Goal: Register for event/course: Sign up to attend an event or enroll in a course

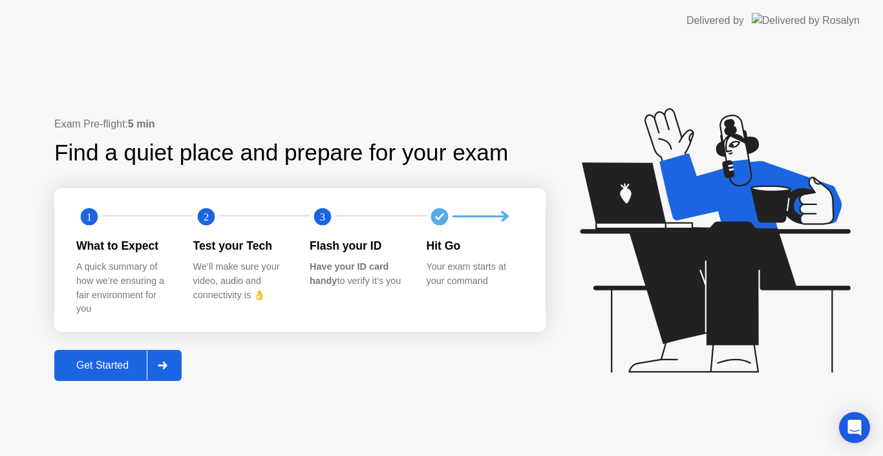
click at [112, 370] on div "Get Started" at bounding box center [102, 365] width 89 height 12
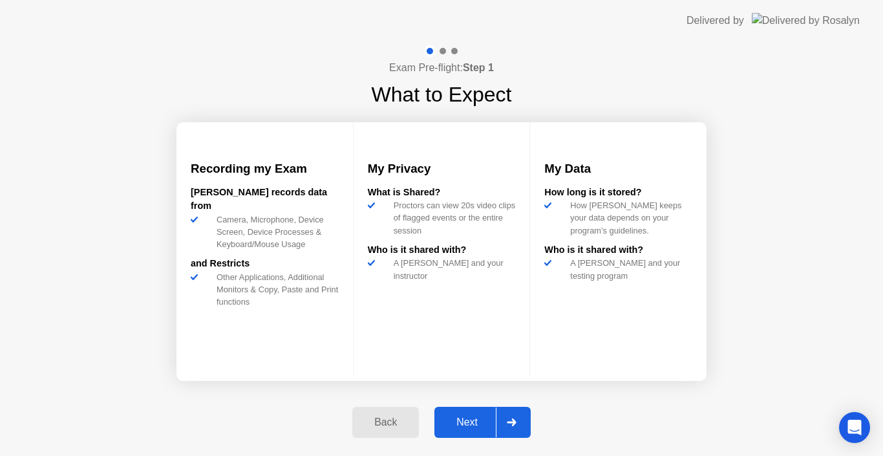
click at [475, 423] on div "Next" at bounding box center [467, 422] width 58 height 12
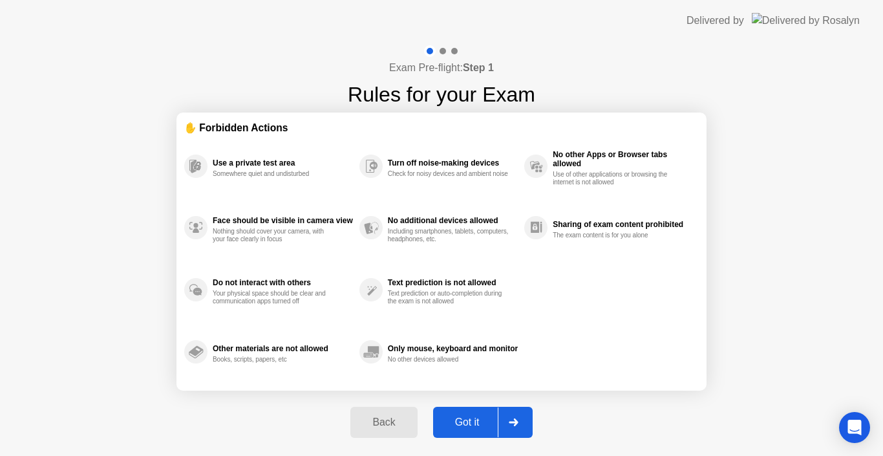
click at [475, 423] on div "Got it" at bounding box center [467, 422] width 61 height 12
select select "**********"
select select "*******"
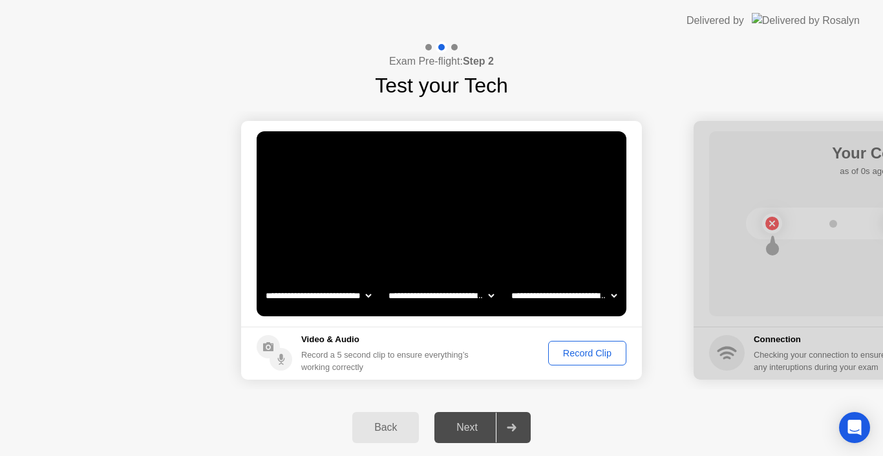
click at [594, 357] on div "Record Clip" at bounding box center [586, 353] width 69 height 10
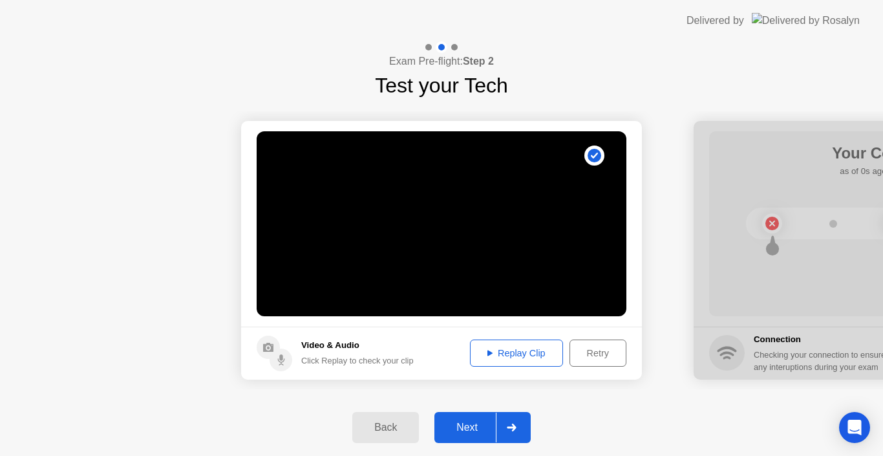
click at [472, 423] on div "Next" at bounding box center [467, 427] width 58 height 12
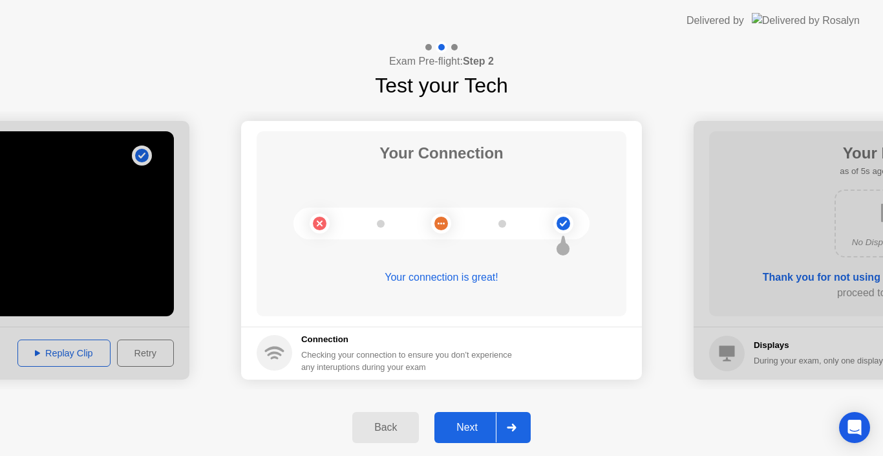
click at [470, 424] on div "Next" at bounding box center [467, 427] width 58 height 12
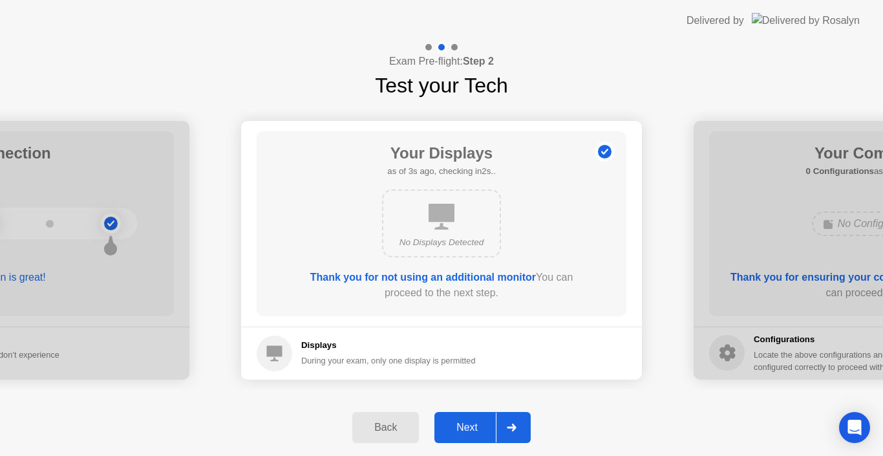
click at [467, 427] on div "Next" at bounding box center [467, 427] width 58 height 12
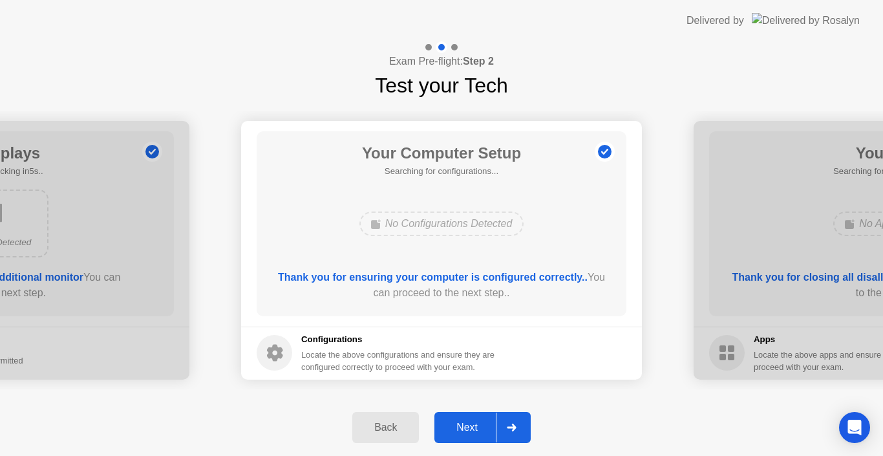
click at [467, 427] on div "Next" at bounding box center [467, 427] width 58 height 12
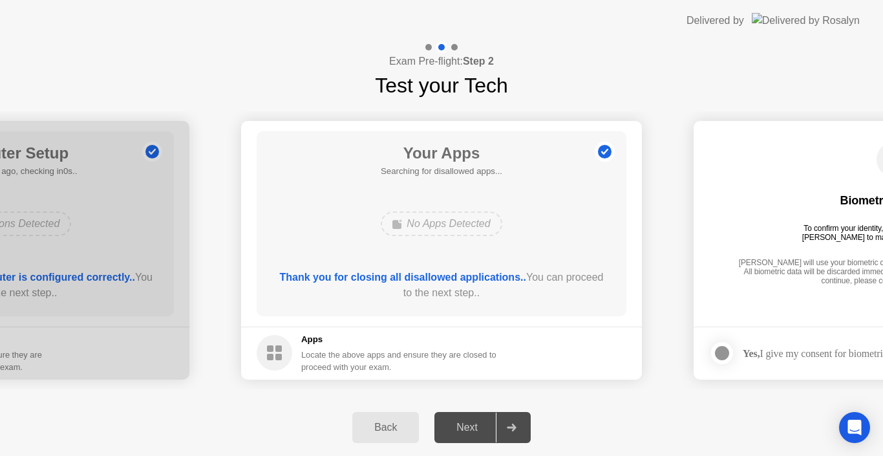
drag, startPoint x: 473, startPoint y: 421, endPoint x: 518, endPoint y: 423, distance: 45.3
click at [473, 421] on div "Next" at bounding box center [467, 427] width 58 height 12
click at [471, 427] on div "Next" at bounding box center [467, 427] width 58 height 12
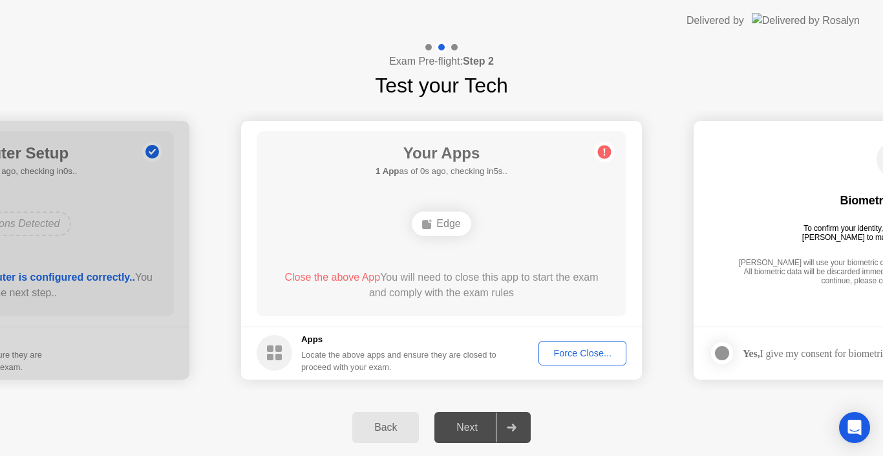
click at [471, 427] on div "Next" at bounding box center [467, 427] width 58 height 12
click at [558, 350] on div "Force Close..." at bounding box center [582, 353] width 79 height 10
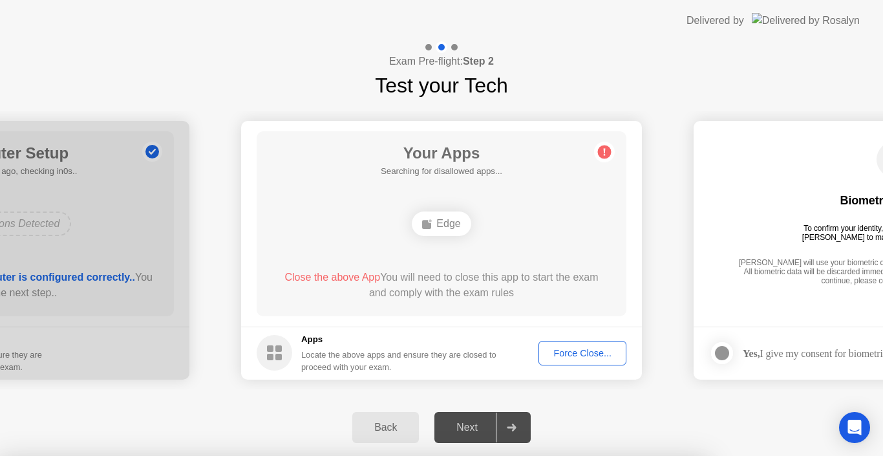
click at [585, 455] on div at bounding box center [441, 456] width 883 height 0
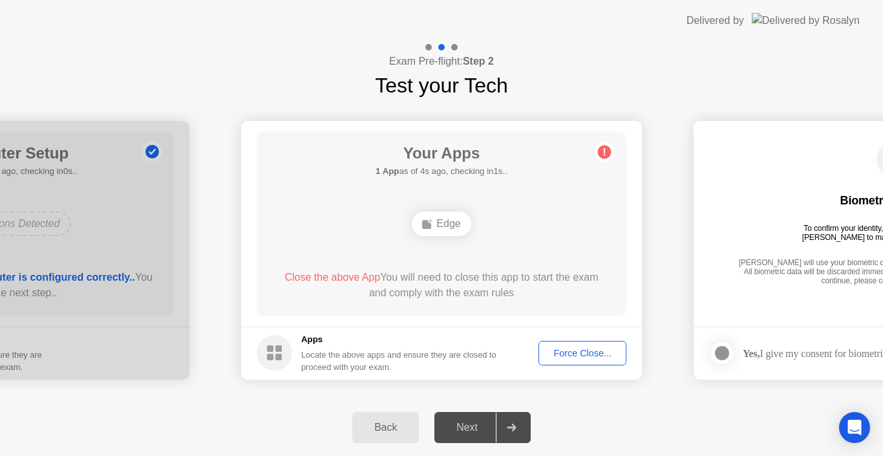
click at [582, 353] on div "Force Close..." at bounding box center [582, 353] width 79 height 10
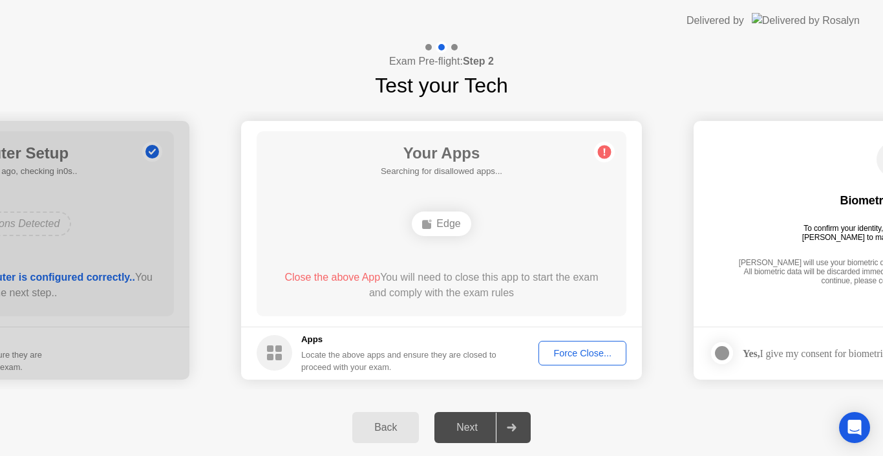
click at [565, 349] on div "Force Close..." at bounding box center [582, 353] width 79 height 10
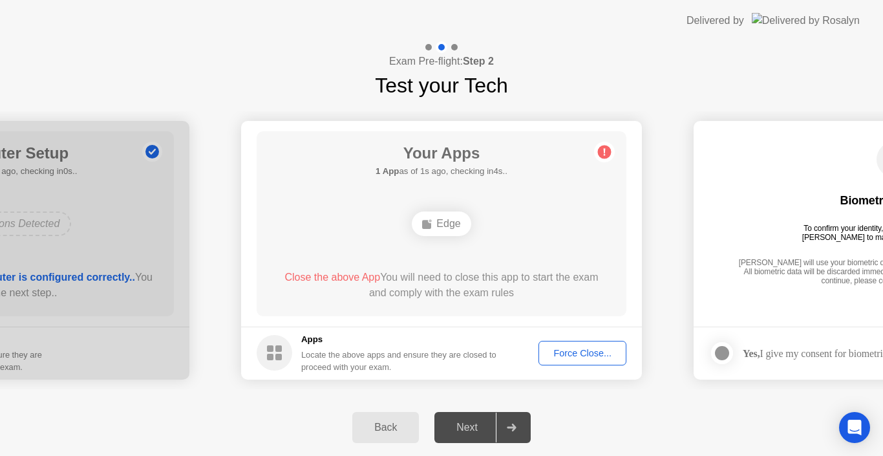
click at [415, 284] on div "Close the above App You will need to close this app to start the exam and compl…" at bounding box center [441, 284] width 333 height 31
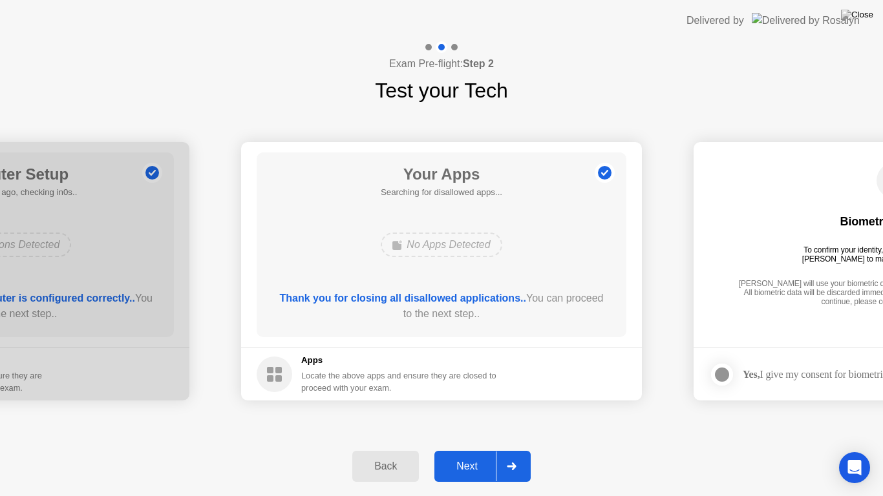
click at [462, 455] on div "Next" at bounding box center [467, 467] width 58 height 12
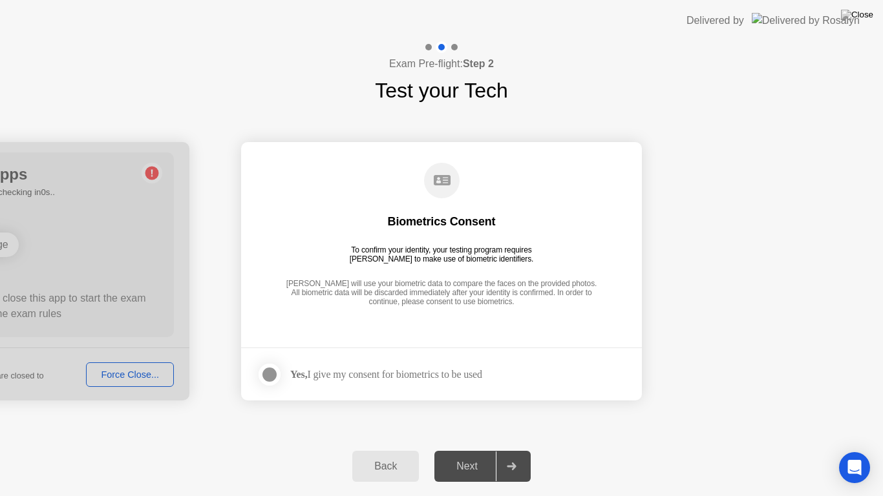
click at [277, 374] on div at bounding box center [270, 375] width 16 height 16
click at [264, 372] on div at bounding box center [270, 375] width 16 height 16
click at [473, 455] on div "Next" at bounding box center [467, 467] width 58 height 12
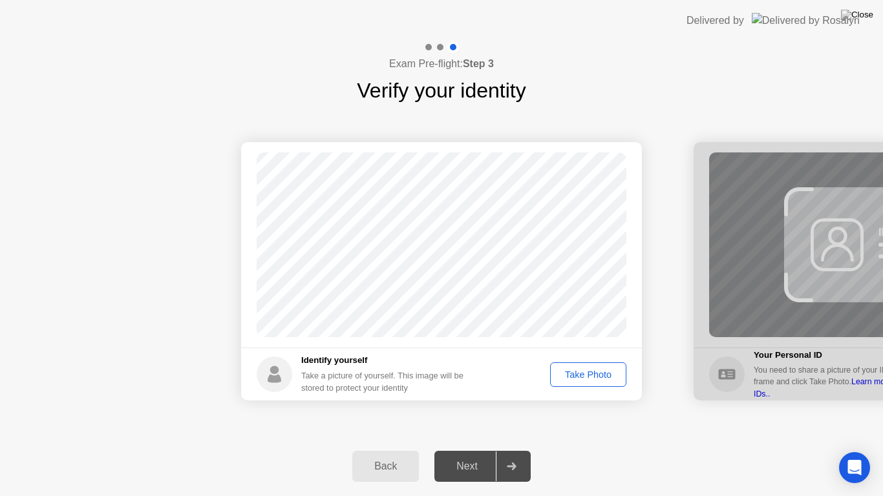
click at [473, 455] on div "Next" at bounding box center [467, 467] width 58 height 12
click at [469, 455] on div "Next" at bounding box center [467, 467] width 58 height 12
click at [584, 378] on div "Take Photo" at bounding box center [587, 375] width 67 height 10
click at [462, 455] on div "Next" at bounding box center [467, 467] width 58 height 12
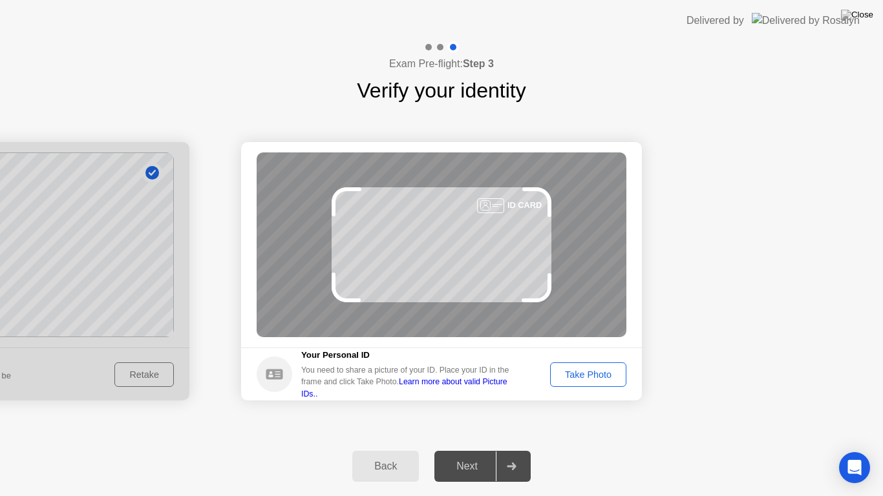
click at [570, 375] on div "Take Photo" at bounding box center [587, 375] width 67 height 10
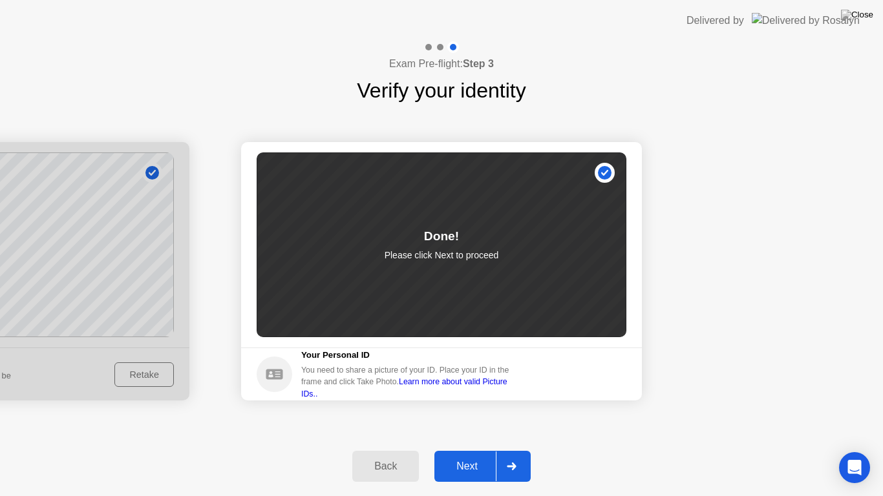
click at [470, 455] on div "Next" at bounding box center [467, 467] width 58 height 12
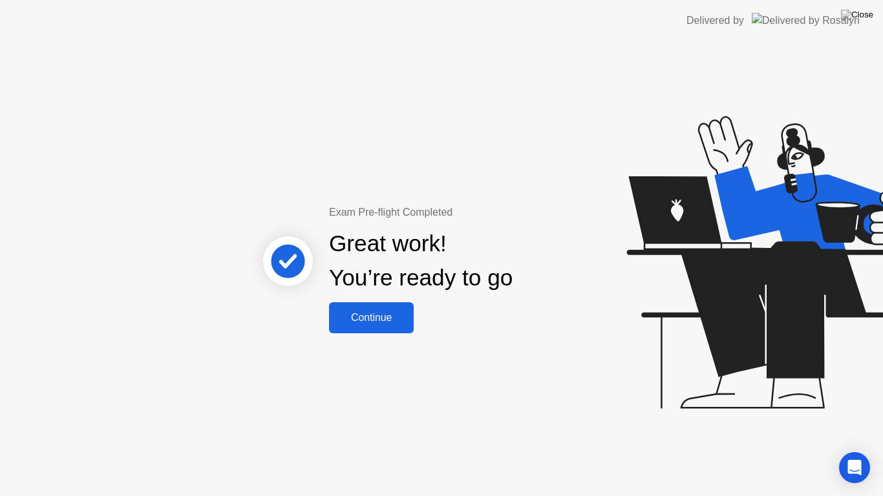
click at [387, 316] on div "Continue" at bounding box center [371, 318] width 77 height 12
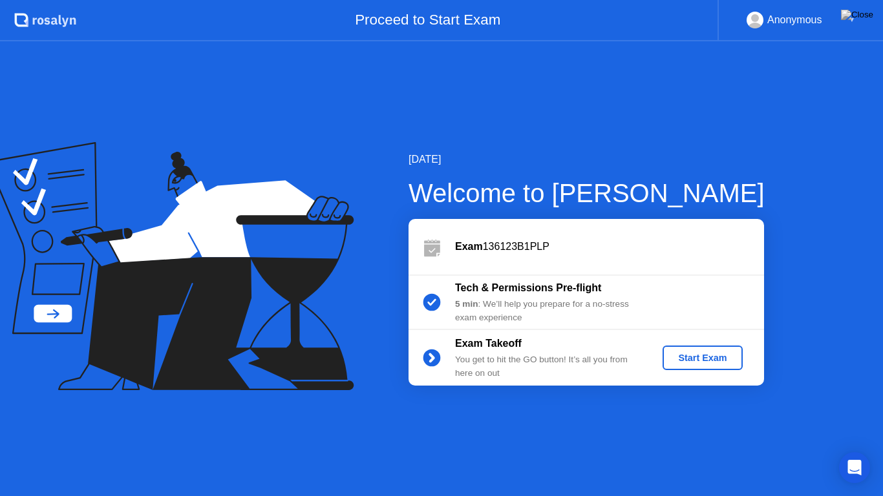
click at [707, 362] on div "Start Exam" at bounding box center [701, 358] width 69 height 10
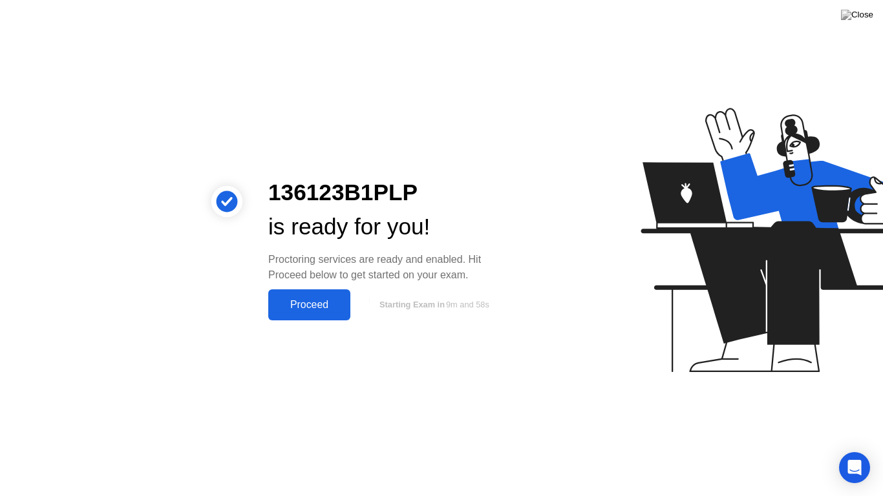
click at [303, 304] on div "Proceed" at bounding box center [309, 305] width 74 height 12
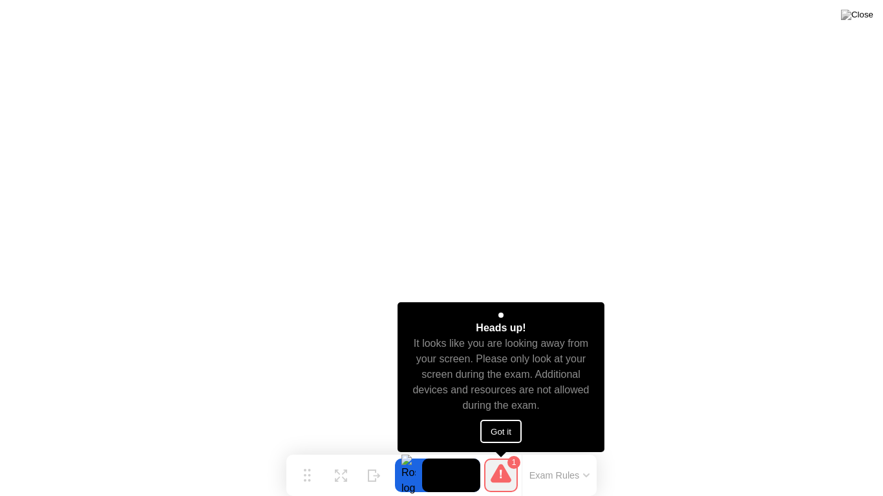
click at [500, 429] on button "Got it" at bounding box center [500, 431] width 41 height 23
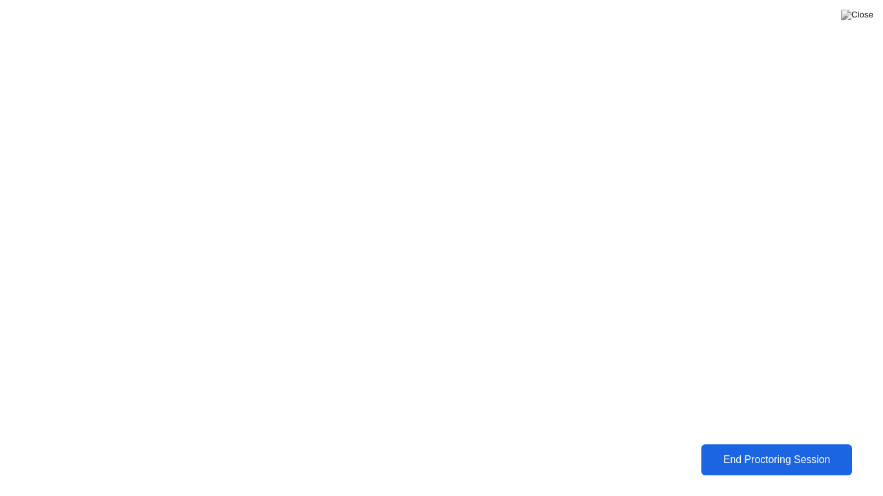
click at [758, 454] on div "End Proctoring Session" at bounding box center [776, 460] width 143 height 12
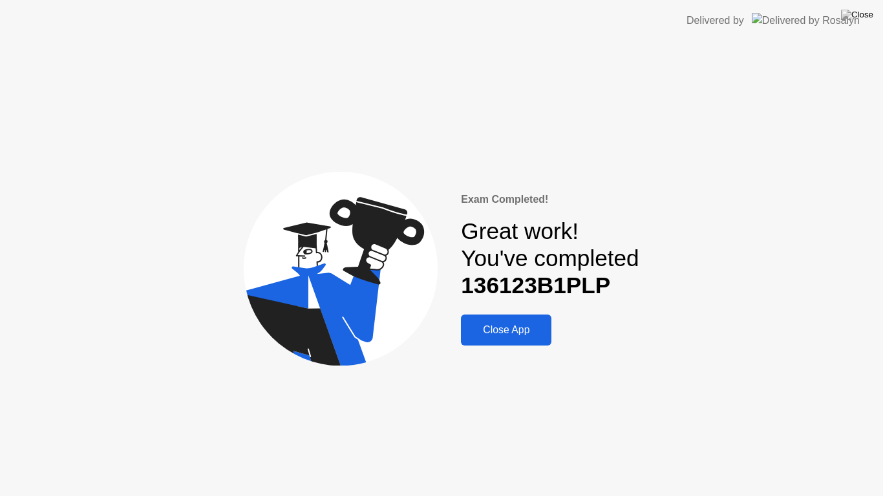
click at [507, 330] on div "Close App" at bounding box center [506, 330] width 83 height 12
